Goal: Check status: Check status

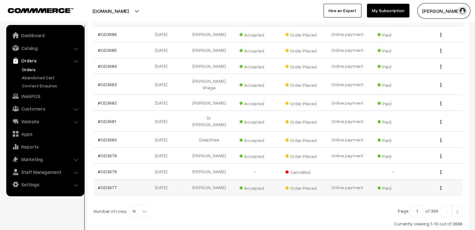
scroll to position [89, 0]
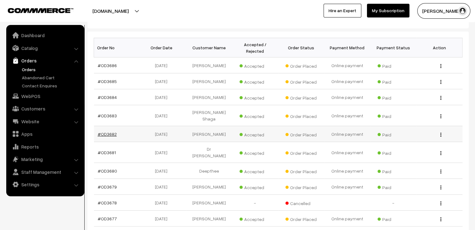
click at [104, 132] on link "#OD3682" at bounding box center [107, 134] width 19 height 5
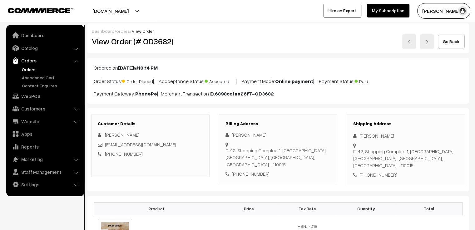
click at [410, 42] on img at bounding box center [409, 42] width 4 height 4
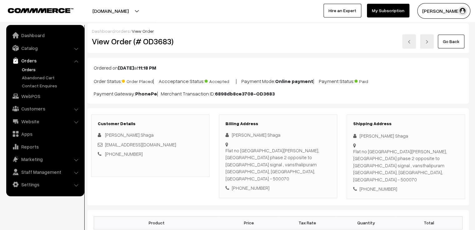
click at [411, 42] on img at bounding box center [409, 42] width 4 height 4
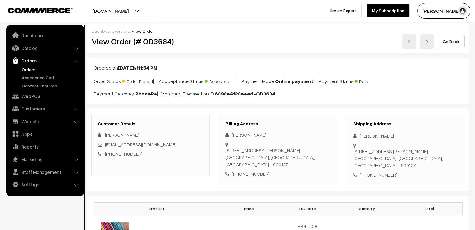
click at [408, 41] on link at bounding box center [409, 41] width 14 height 14
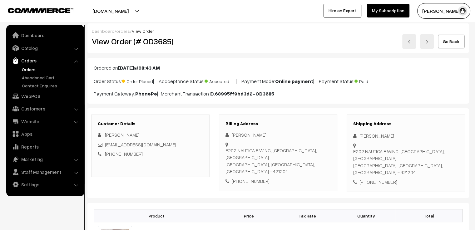
click at [411, 42] on img at bounding box center [409, 42] width 4 height 4
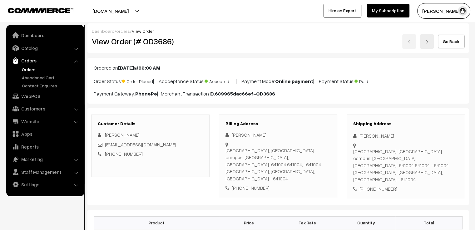
click at [457, 42] on link "Go Back" at bounding box center [451, 42] width 27 height 14
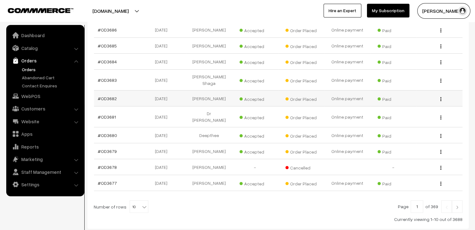
scroll to position [152, 0]
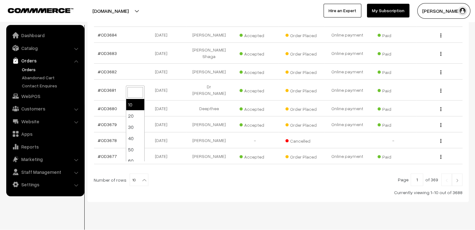
click at [141, 177] on b at bounding box center [144, 180] width 6 height 6
select select "20"
